Goal: Transaction & Acquisition: Purchase product/service

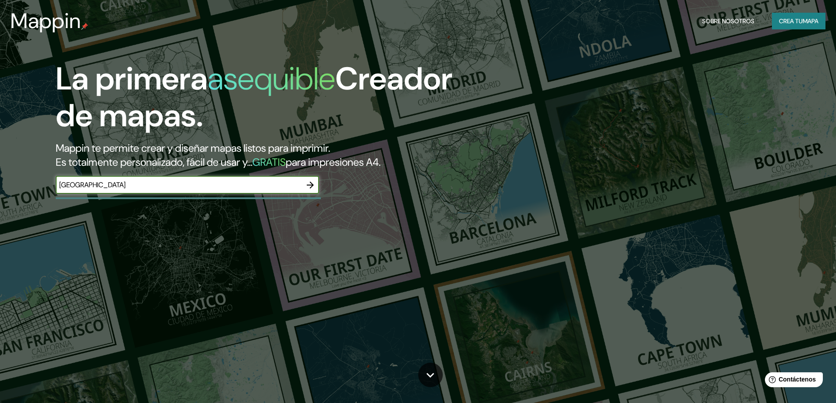
type input "[GEOGRAPHIC_DATA]"
click at [307, 188] on icon "button" at bounding box center [310, 185] width 11 height 11
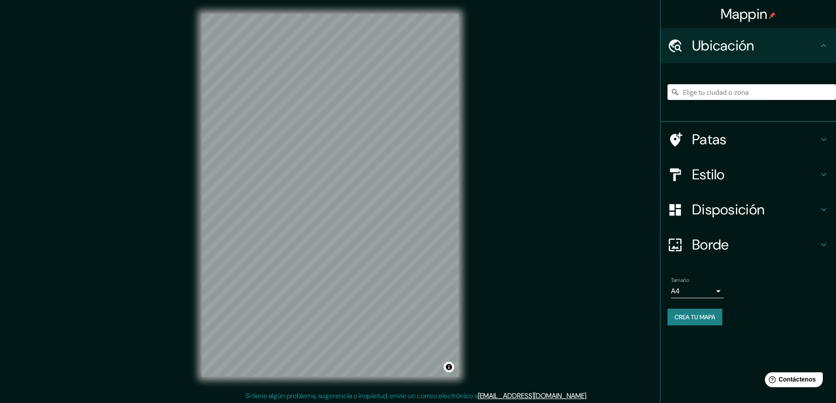
click at [723, 93] on input "Elige tu ciudad o zona" at bounding box center [751, 92] width 168 height 16
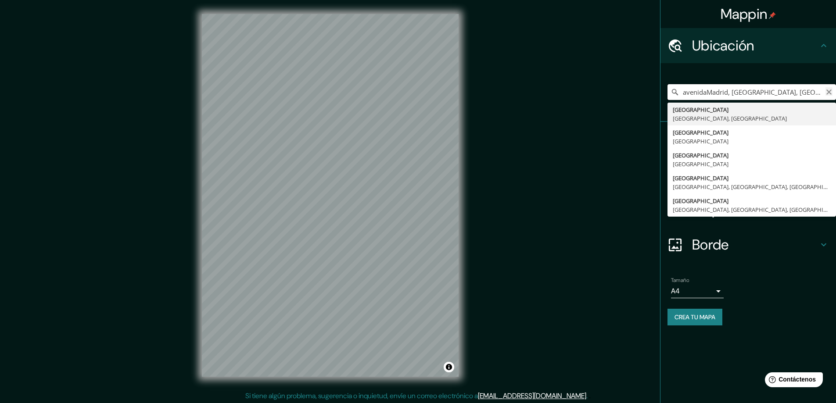
type input "avenidaMadrid, [GEOGRAPHIC_DATA], [GEOGRAPHIC_DATA]"
click at [827, 91] on icon "Claro" at bounding box center [828, 91] width 5 height 5
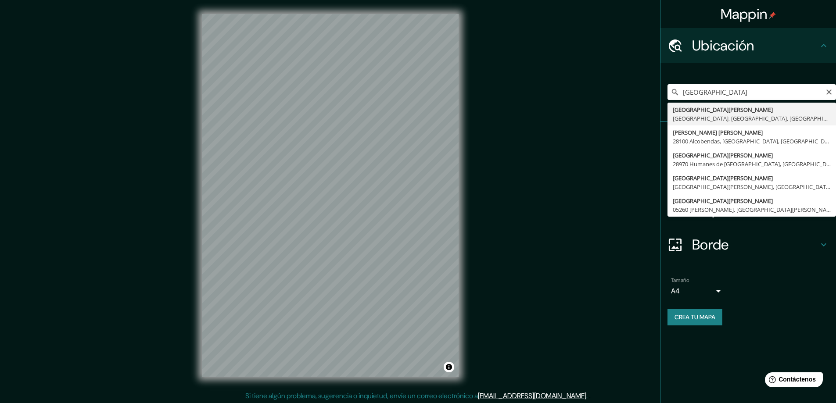
type input "[GEOGRAPHIC_DATA][PERSON_NAME], [GEOGRAPHIC_DATA], [GEOGRAPHIC_DATA]"
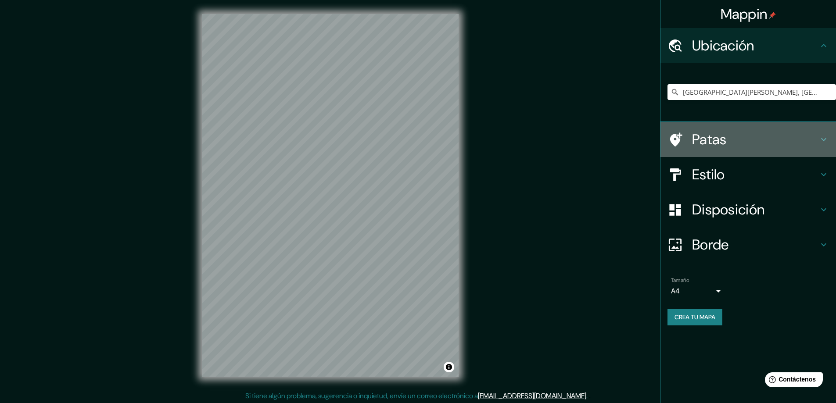
click at [722, 146] on font "Patas" at bounding box center [709, 139] width 35 height 18
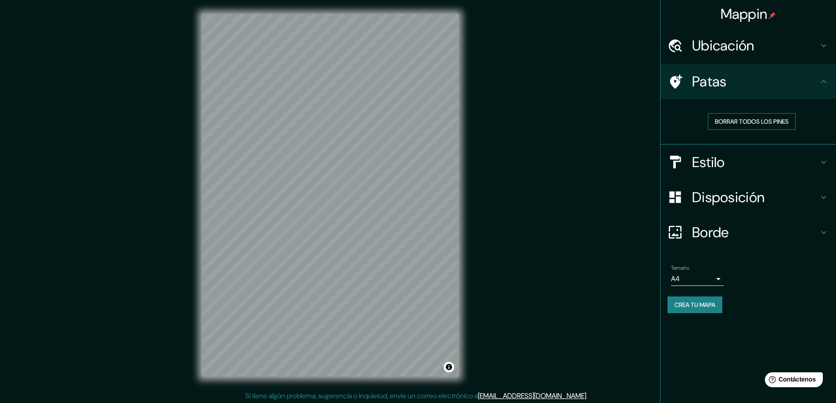
click at [767, 124] on font "Borrar todos los pines" at bounding box center [752, 122] width 74 height 8
click at [730, 165] on h4 "Estilo" at bounding box center [755, 163] width 126 height 18
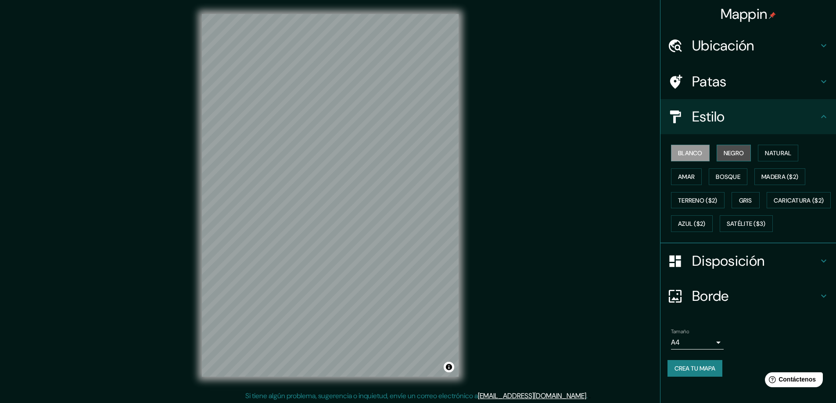
click at [729, 150] on font "Negro" at bounding box center [733, 153] width 21 height 8
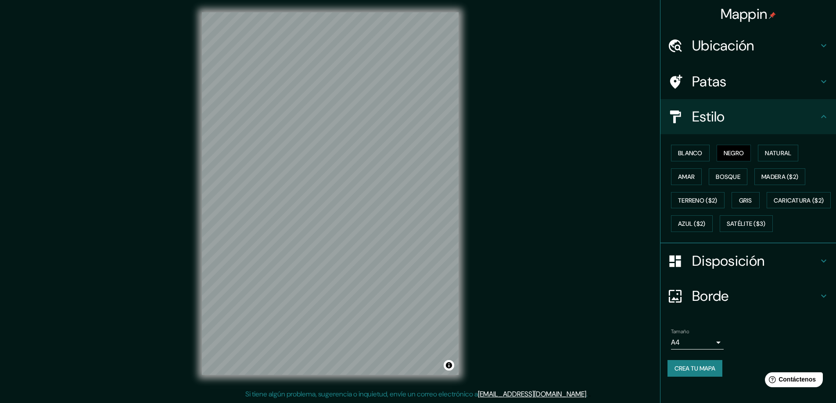
click at [741, 89] on h4 "Patas" at bounding box center [755, 82] width 126 height 18
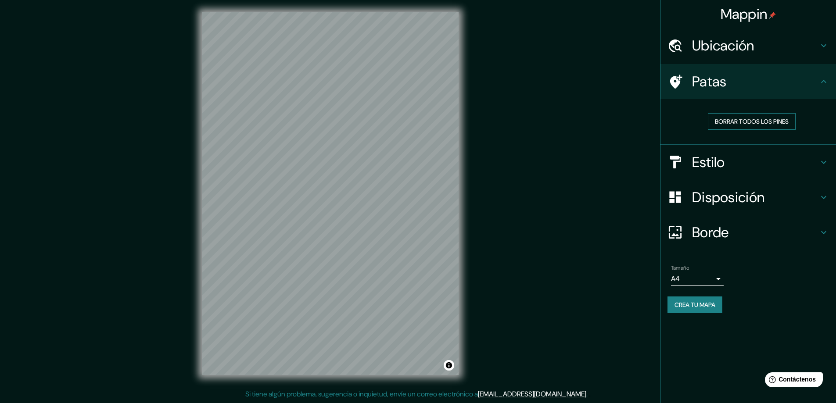
click at [739, 127] on button "Borrar todos los pines" at bounding box center [752, 121] width 88 height 17
click at [739, 125] on font "Borrar todos los pines" at bounding box center [752, 122] width 74 height 8
click at [724, 157] on font "Estilo" at bounding box center [708, 162] width 33 height 18
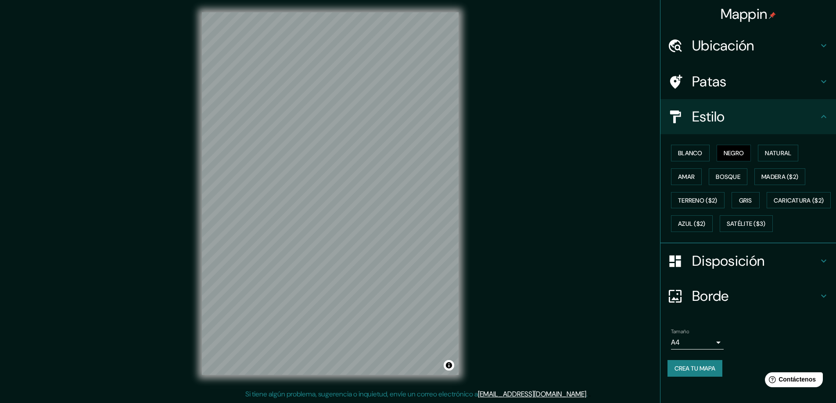
click at [699, 359] on body "Mappin Ubicación [STREET_ADDRESS][PERSON_NAME] Patas Estilo Blanco Negro Natura…" at bounding box center [418, 199] width 836 height 403
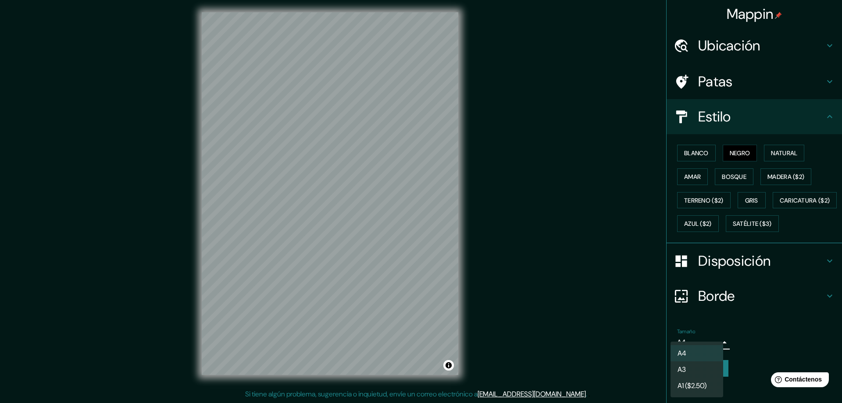
click at [704, 370] on li "A3" at bounding box center [697, 369] width 53 height 16
type input "a4"
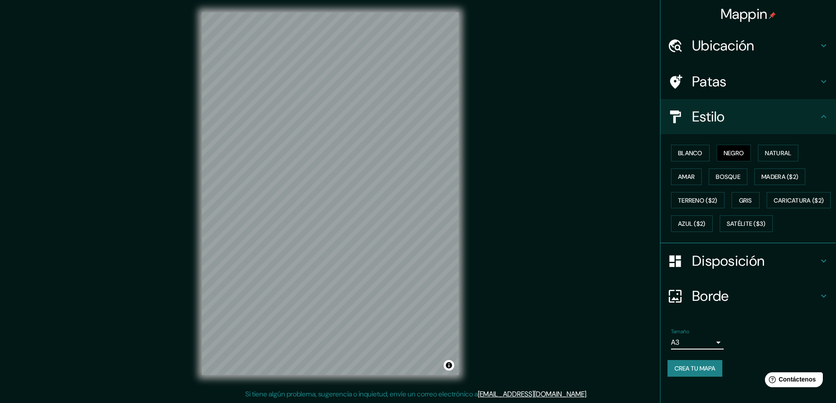
click at [719, 305] on font "Borde" at bounding box center [710, 296] width 37 height 18
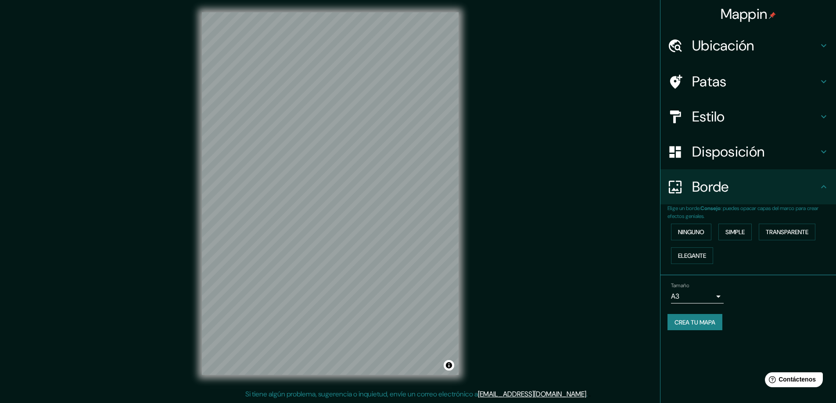
click at [731, 152] on font "Disposición" at bounding box center [728, 152] width 72 height 18
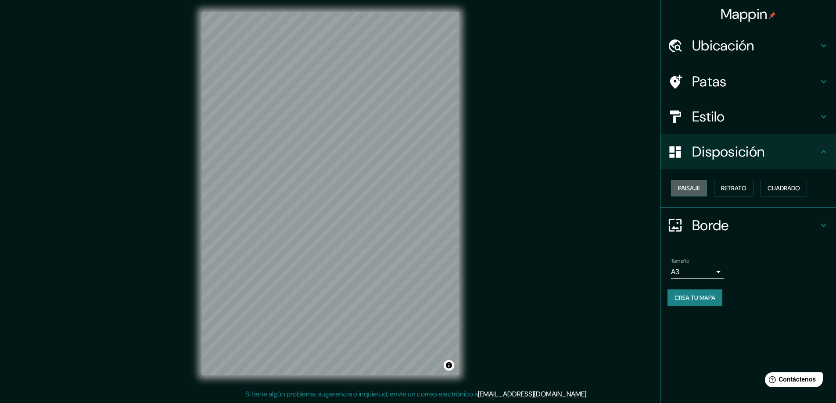
click at [692, 190] on font "Paisaje" at bounding box center [689, 188] width 22 height 8
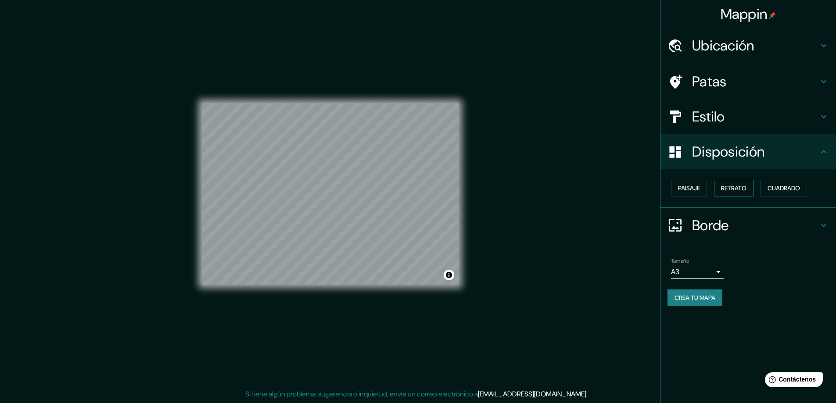
click at [733, 183] on font "Retrato" at bounding box center [733, 187] width 25 height 11
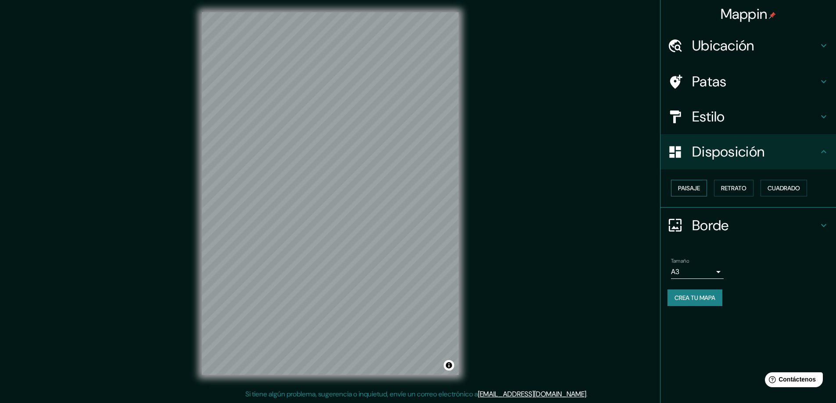
click at [688, 187] on font "Paisaje" at bounding box center [689, 188] width 22 height 8
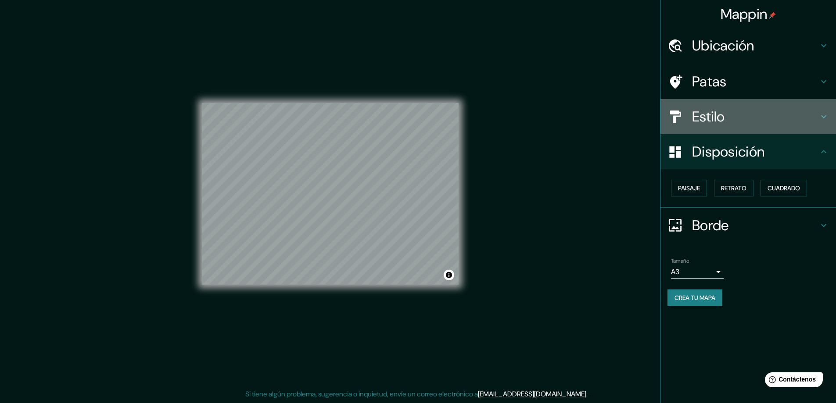
click at [715, 123] on font "Estilo" at bounding box center [708, 116] width 33 height 18
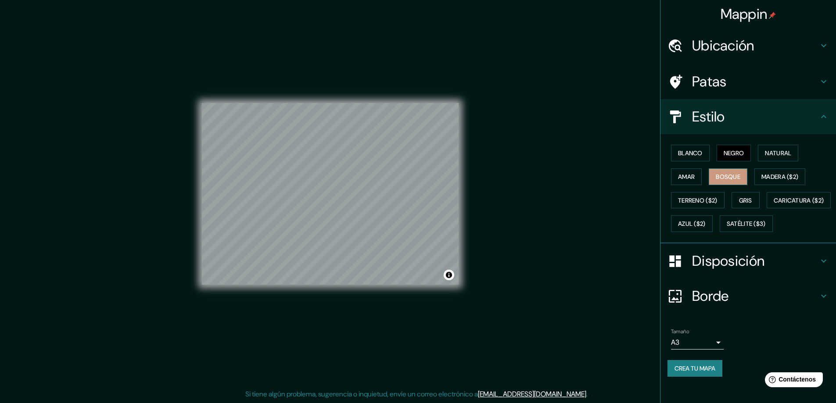
click at [718, 176] on font "Bosque" at bounding box center [727, 177] width 25 height 8
click at [685, 155] on font "Blanco" at bounding box center [690, 153] width 25 height 8
click at [747, 152] on div "Blanco Negro Natural Amar Bosque Madera ($2) Terreno ($2) Gris Caricatura ($2) …" at bounding box center [751, 188] width 168 height 94
click at [737, 150] on font "Negro" at bounding box center [733, 153] width 21 height 8
click at [743, 193] on button "Gris" at bounding box center [745, 200] width 28 height 17
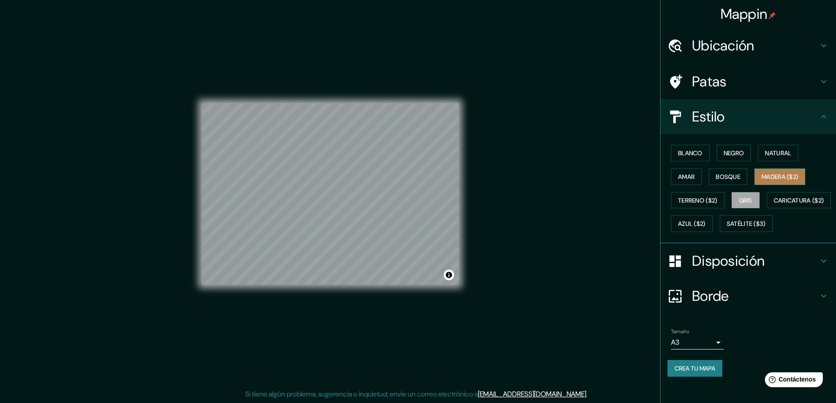
click at [768, 175] on font "Madera ($2)" at bounding box center [779, 177] width 37 height 8
click at [740, 197] on font "Gris" at bounding box center [745, 201] width 13 height 8
click at [765, 153] on font "Natural" at bounding box center [778, 153] width 26 height 8
click at [733, 152] on font "Negro" at bounding box center [733, 153] width 21 height 8
click at [681, 156] on font "Blanco" at bounding box center [690, 153] width 25 height 8
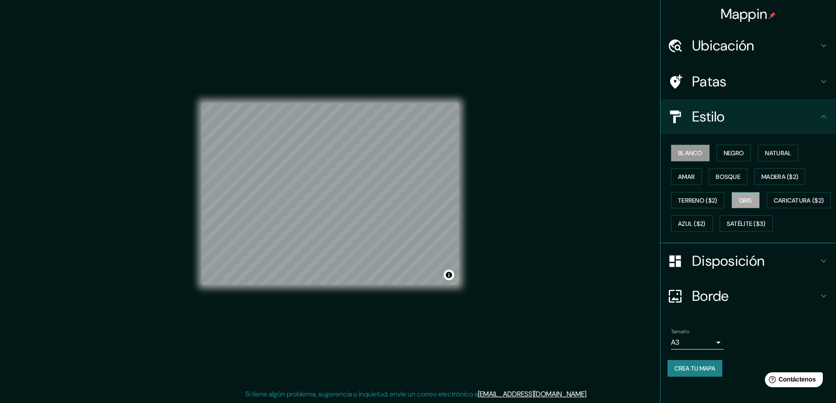
click at [742, 203] on font "Gris" at bounding box center [745, 201] width 13 height 8
click at [682, 204] on font "Terreno ($2)" at bounding box center [697, 201] width 39 height 8
click at [705, 222] on font "Azul ($2)" at bounding box center [692, 224] width 28 height 8
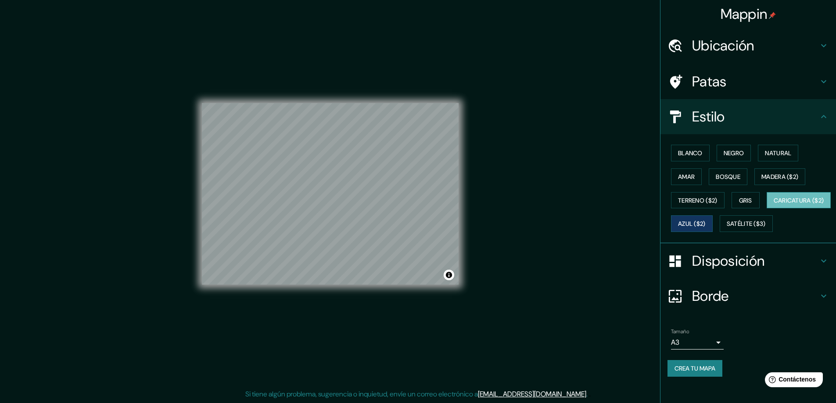
click at [773, 204] on font "Caricatura ($2)" at bounding box center [798, 201] width 50 height 8
click at [726, 228] on font "Satélite ($3)" at bounding box center [745, 224] width 39 height 8
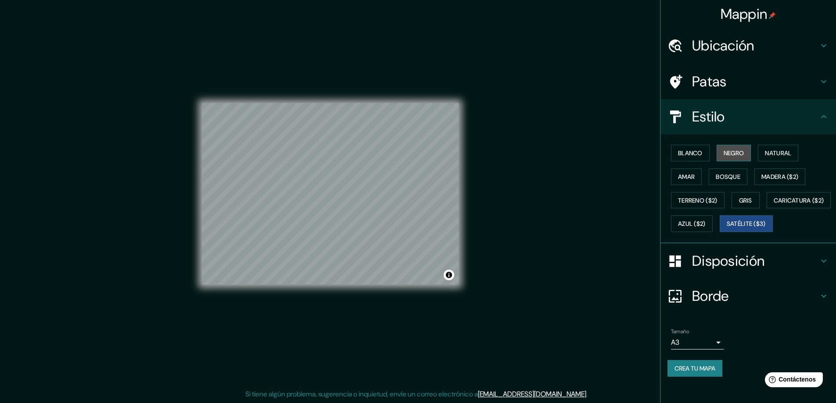
click at [725, 153] on font "Negro" at bounding box center [733, 153] width 21 height 8
click at [768, 270] on h4 "Disposición" at bounding box center [755, 261] width 126 height 18
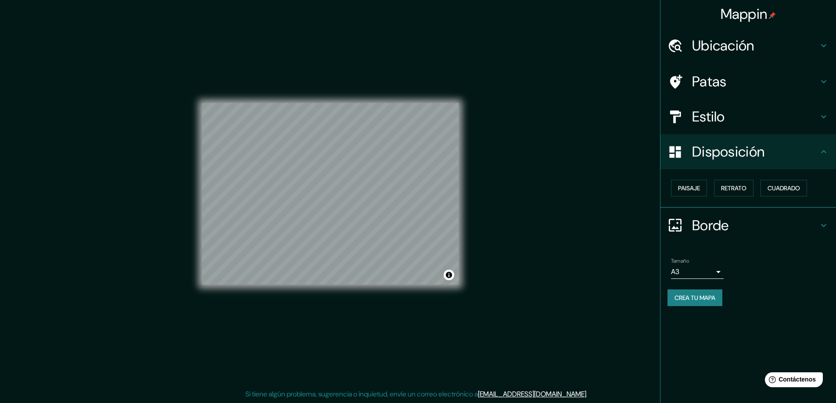
scroll to position [0, 0]
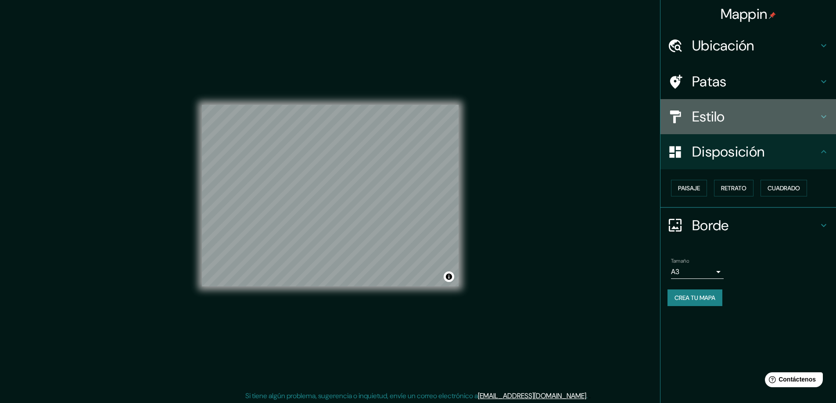
click at [741, 108] on h4 "Estilo" at bounding box center [755, 117] width 126 height 18
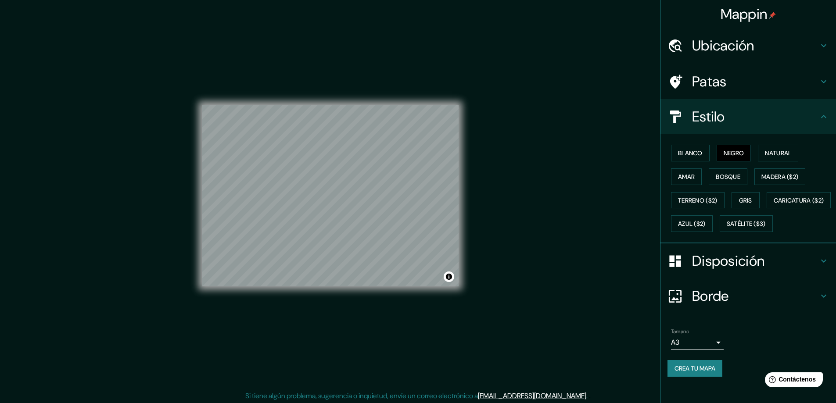
drag, startPoint x: 744, startPoint y: 119, endPoint x: 520, endPoint y: 83, distance: 227.0
click at [520, 83] on div "Mappin Ubicación [STREET_ADDRESS][PERSON_NAME] Patas Estilo Blanco Negro Natura…" at bounding box center [418, 202] width 836 height 405
click at [724, 153] on font "Negro" at bounding box center [733, 153] width 21 height 8
click at [723, 156] on font "Negro" at bounding box center [733, 153] width 21 height 8
click at [740, 154] on button "Negro" at bounding box center [733, 153] width 35 height 17
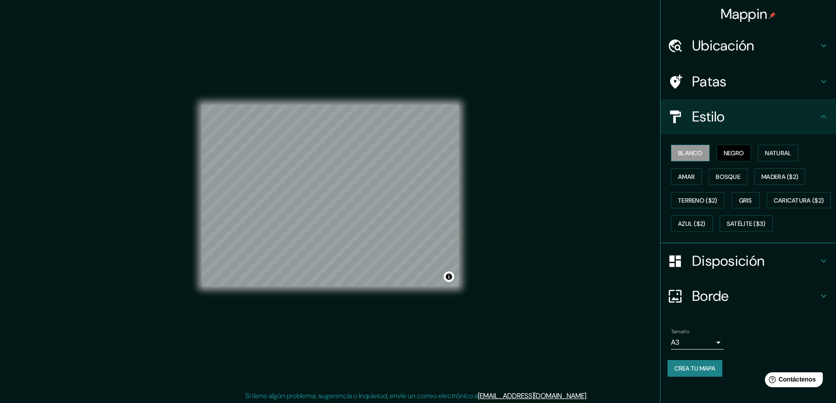
click at [685, 149] on font "Blanco" at bounding box center [690, 152] width 25 height 11
click at [730, 155] on font "Negro" at bounding box center [733, 153] width 21 height 8
click at [715, 176] on font "Bosque" at bounding box center [727, 177] width 25 height 8
click at [775, 149] on font "Natural" at bounding box center [778, 152] width 26 height 11
click at [687, 154] on font "Blanco" at bounding box center [690, 153] width 25 height 8
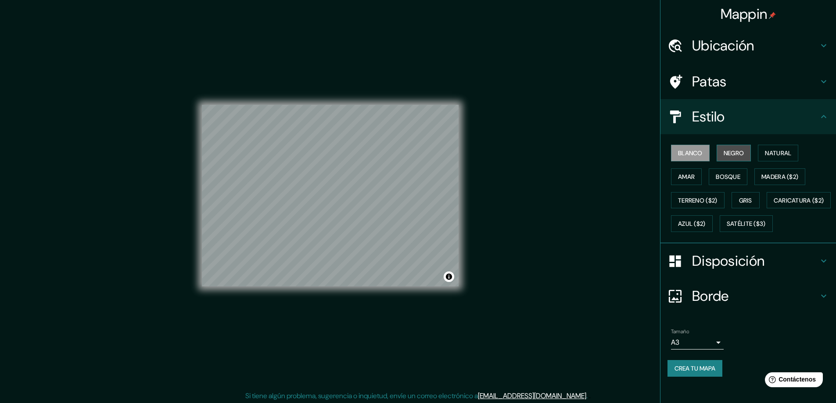
click at [734, 151] on font "Negro" at bounding box center [733, 153] width 21 height 8
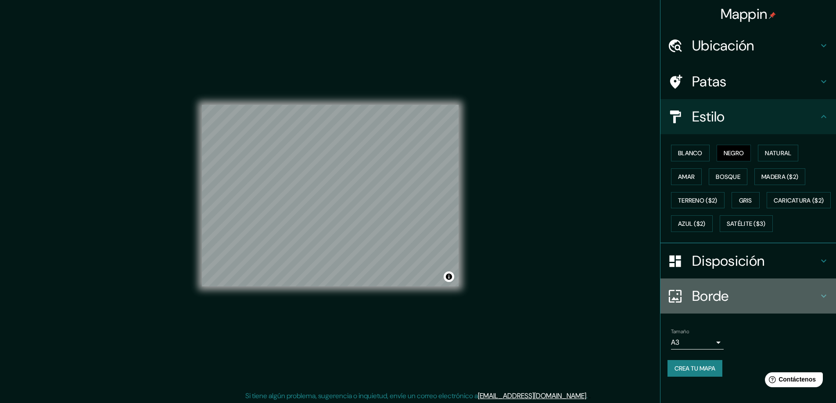
drag, startPoint x: 742, startPoint y: 20, endPoint x: 772, endPoint y: 332, distance: 314.2
click at [772, 314] on div "Borde" at bounding box center [747, 296] width 175 height 35
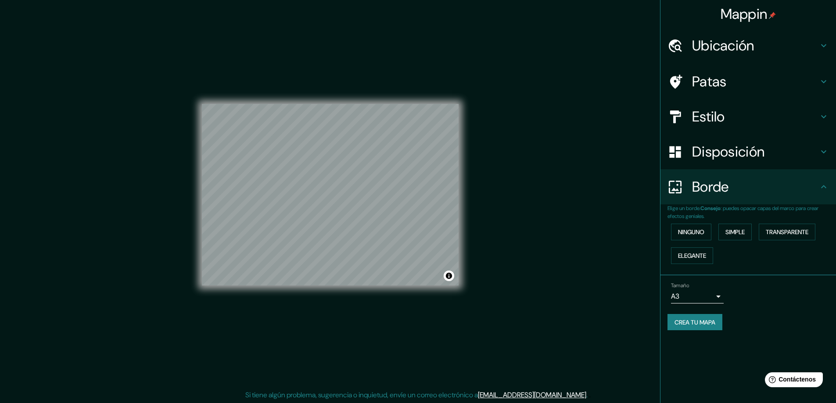
scroll to position [2, 0]
click at [691, 250] on font "Elegante" at bounding box center [692, 255] width 28 height 11
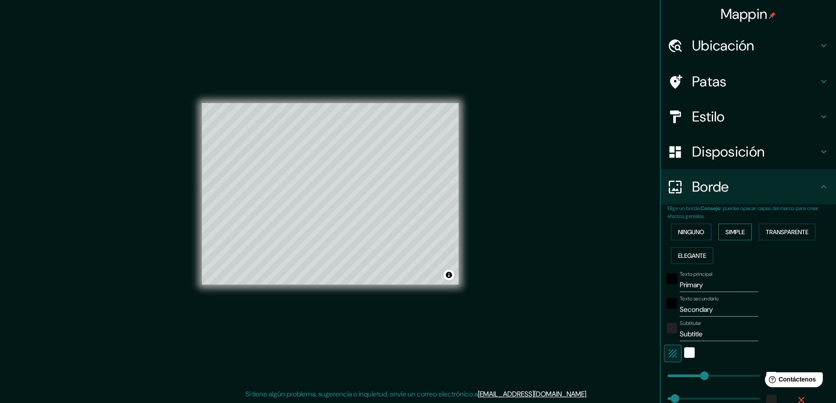
click at [722, 224] on button "Simple" at bounding box center [734, 232] width 33 height 17
click at [761, 233] on button "Transparente" at bounding box center [786, 232] width 57 height 17
click at [678, 236] on font "Ninguno" at bounding box center [691, 232] width 26 height 8
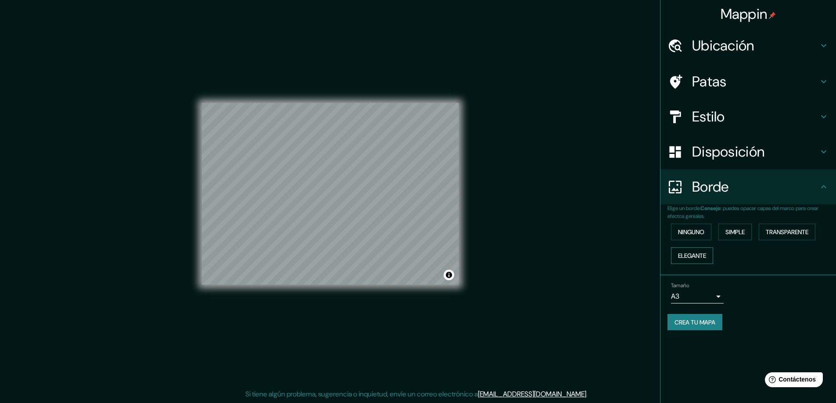
scroll to position [0, 0]
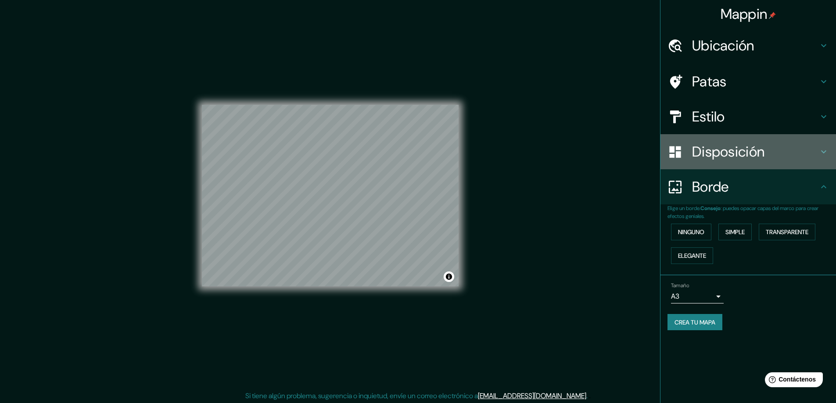
click at [713, 154] on font "Disposición" at bounding box center [728, 152] width 72 height 18
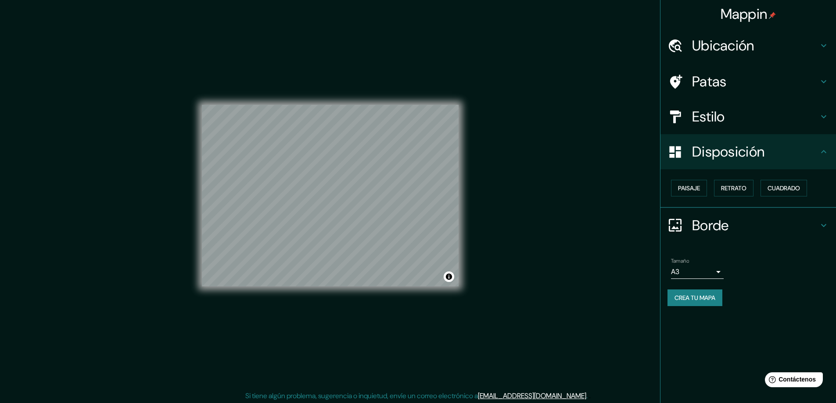
click at [711, 116] on font "Estilo" at bounding box center [708, 116] width 33 height 18
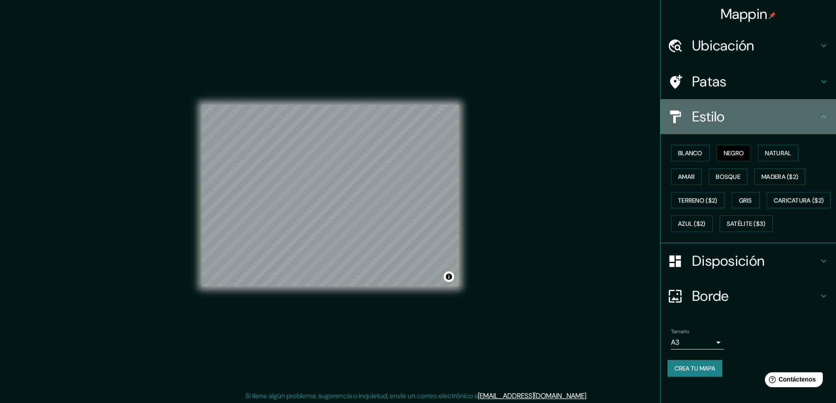
drag, startPoint x: 708, startPoint y: 120, endPoint x: 729, endPoint y: 121, distance: 21.5
click at [729, 118] on h4 "Estilo" at bounding box center [755, 117] width 126 height 18
